Goal: Information Seeking & Learning: Learn about a topic

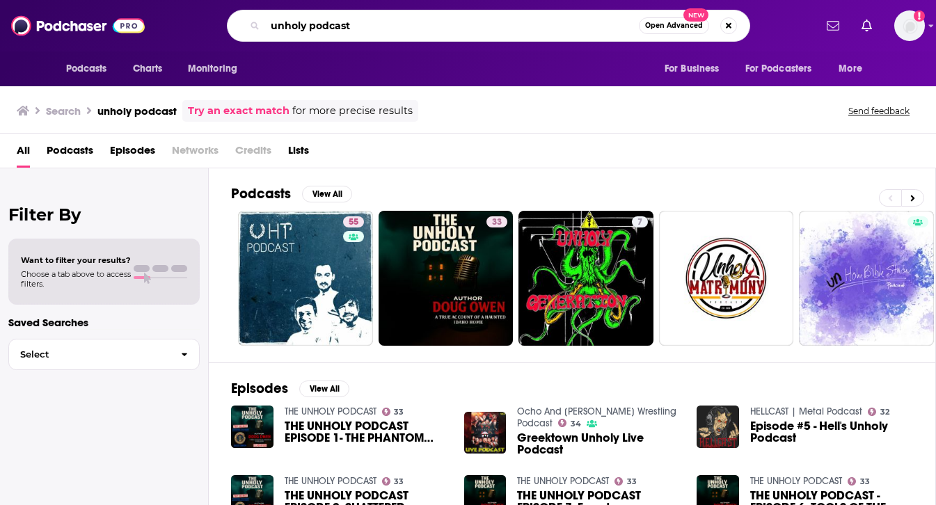
click at [368, 24] on input "unholy podcast" at bounding box center [452, 26] width 374 height 22
type input "unholy"
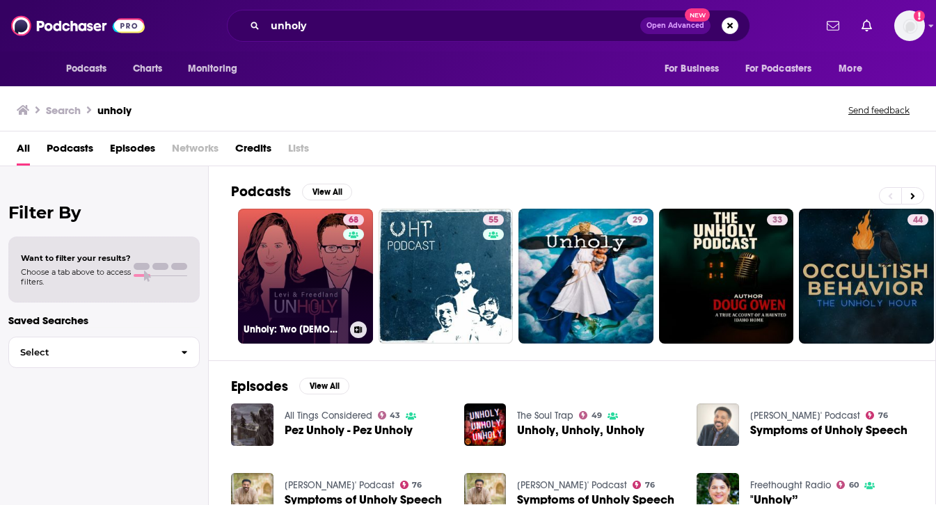
click at [323, 273] on link "68 Unholy: Two [DEMOGRAPHIC_DATA] on the News" at bounding box center [305, 276] width 135 height 135
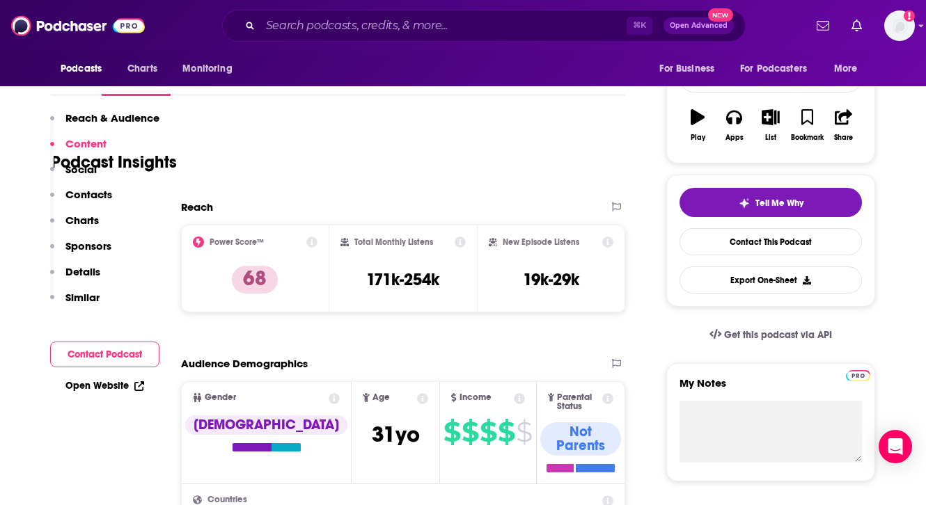
scroll to position [196, 0]
